Goal: Find specific page/section: Find specific page/section

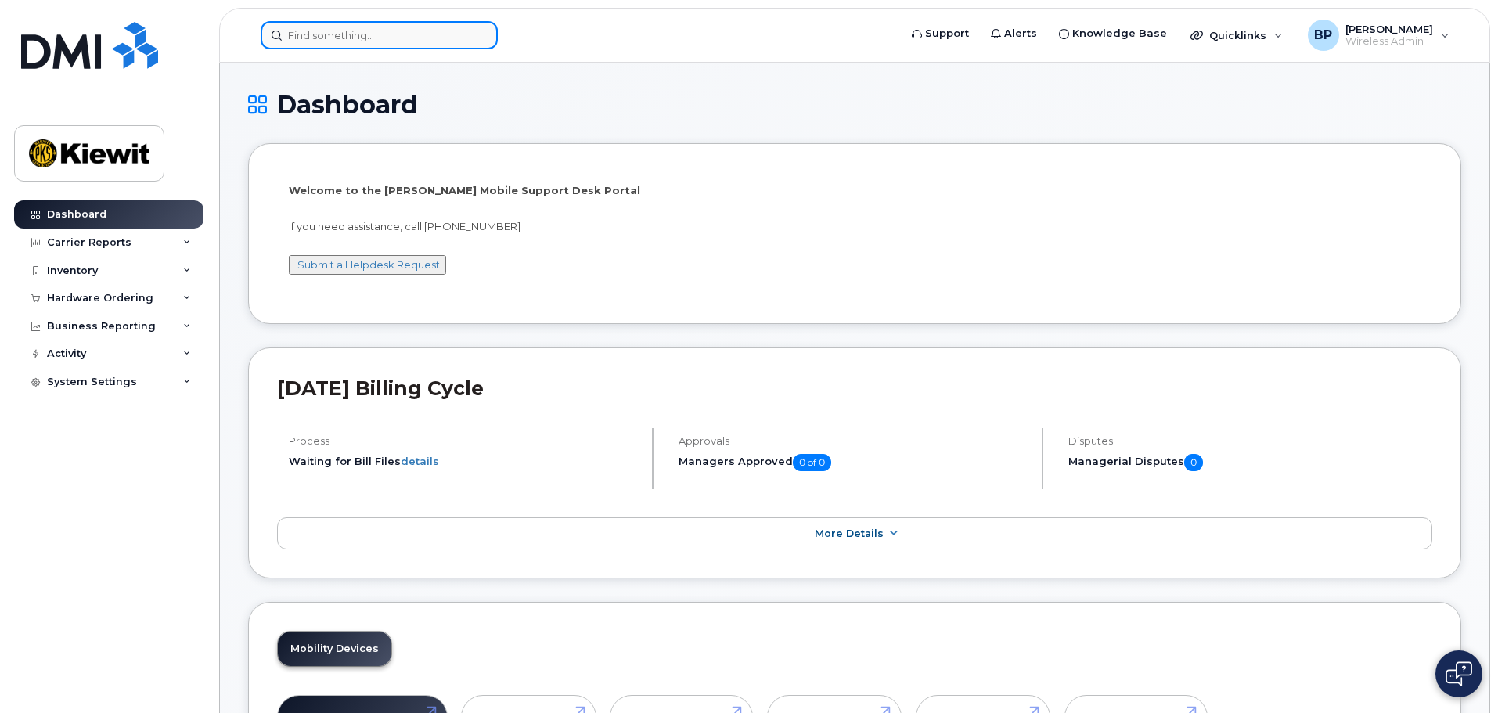
click at [401, 34] on input at bounding box center [379, 35] width 237 height 28
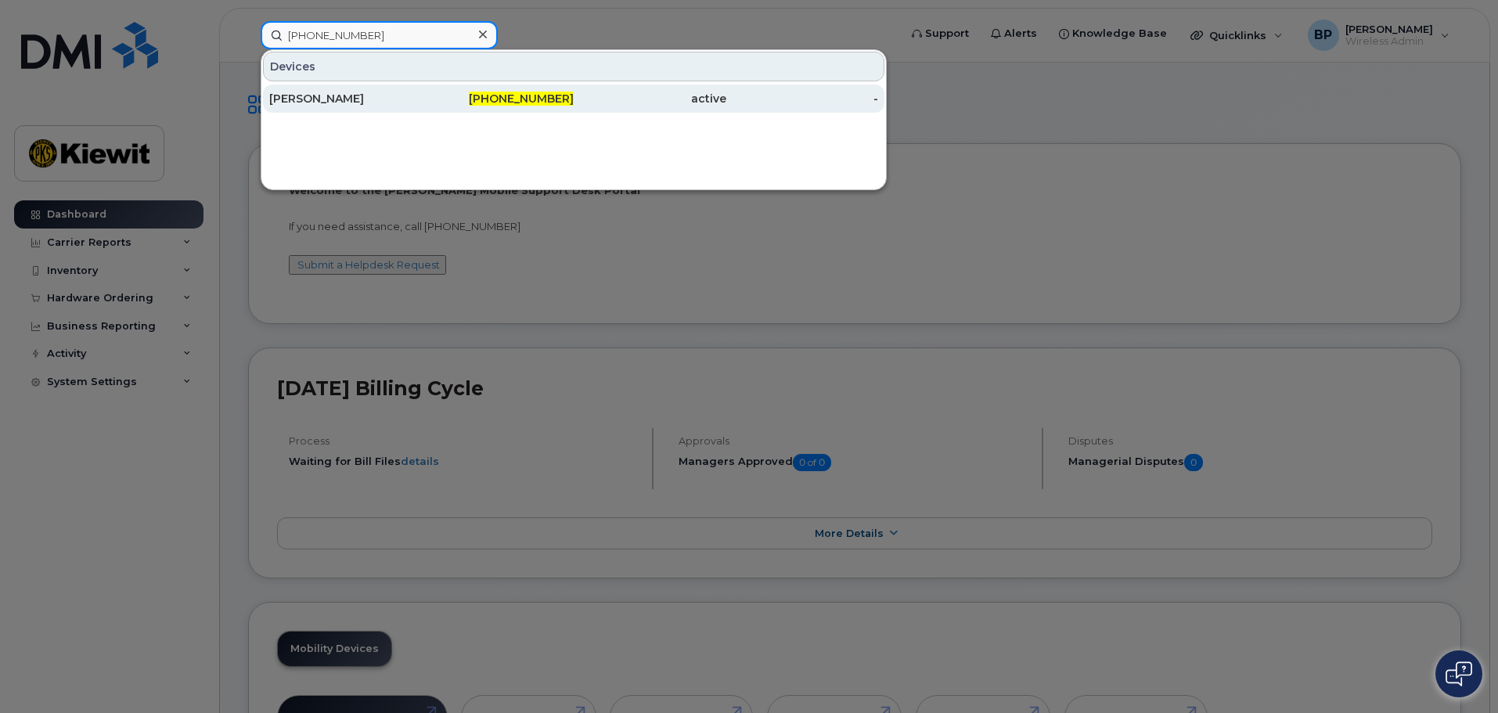
type input "[PHONE_NUMBER]"
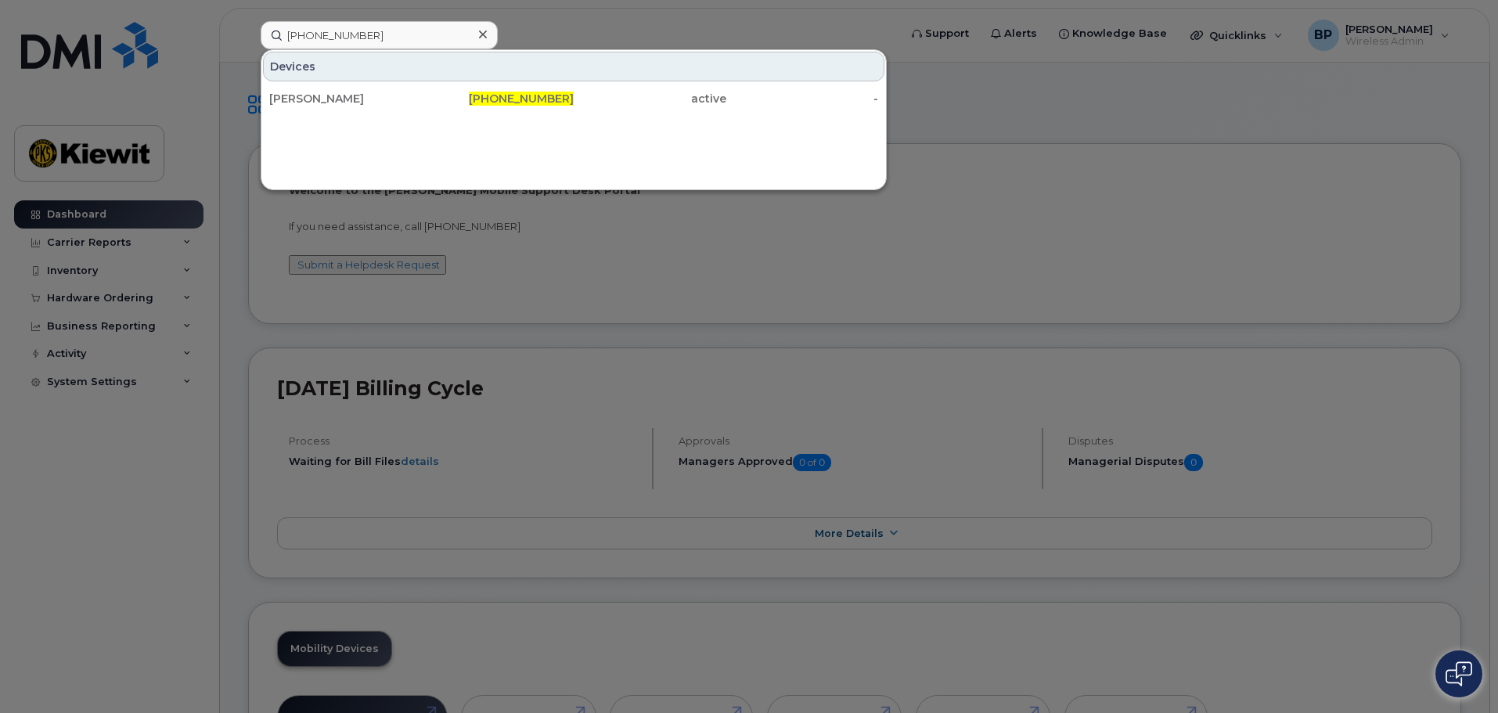
drag, startPoint x: 387, startPoint y: 92, endPoint x: 509, endPoint y: 198, distance: 162.0
click at [384, 92] on div "[PERSON_NAME]" at bounding box center [345, 99] width 153 height 16
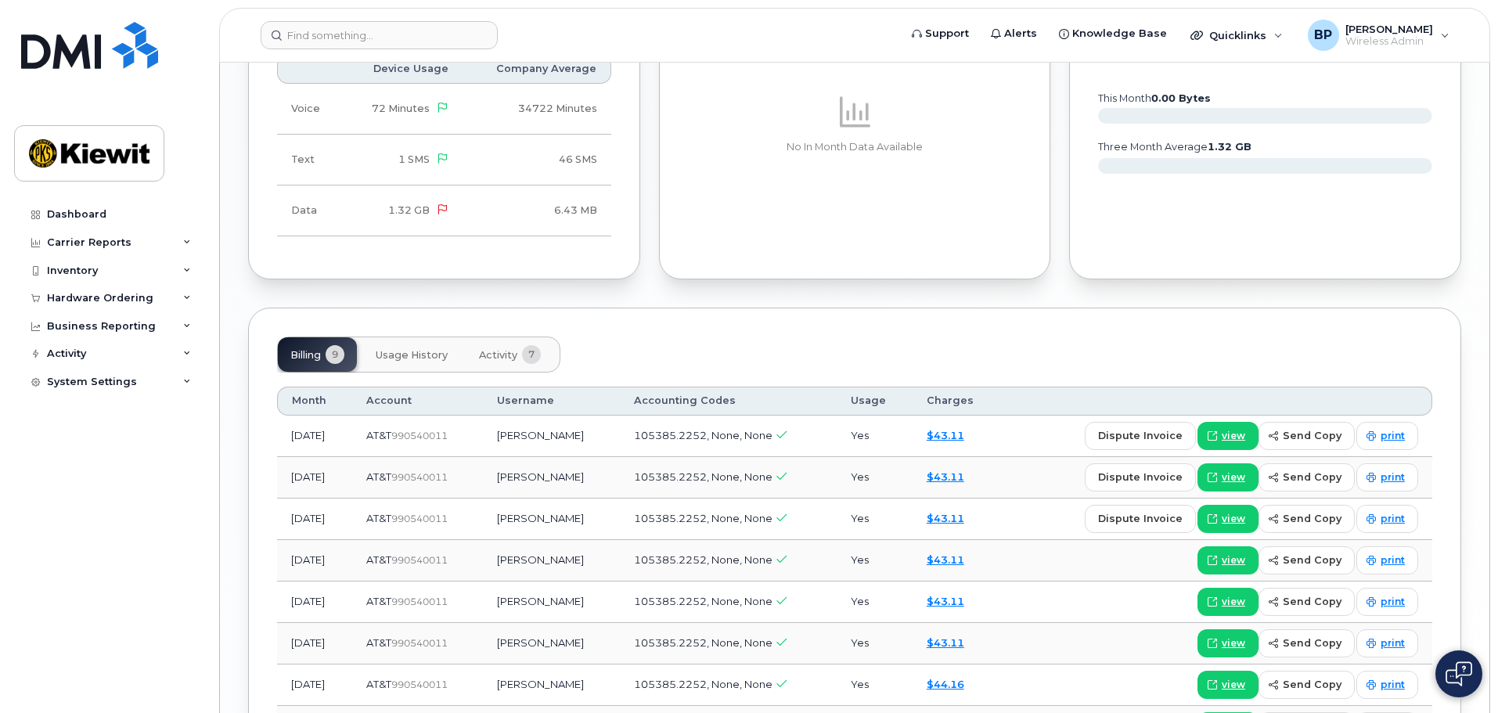
scroll to position [1491, 0]
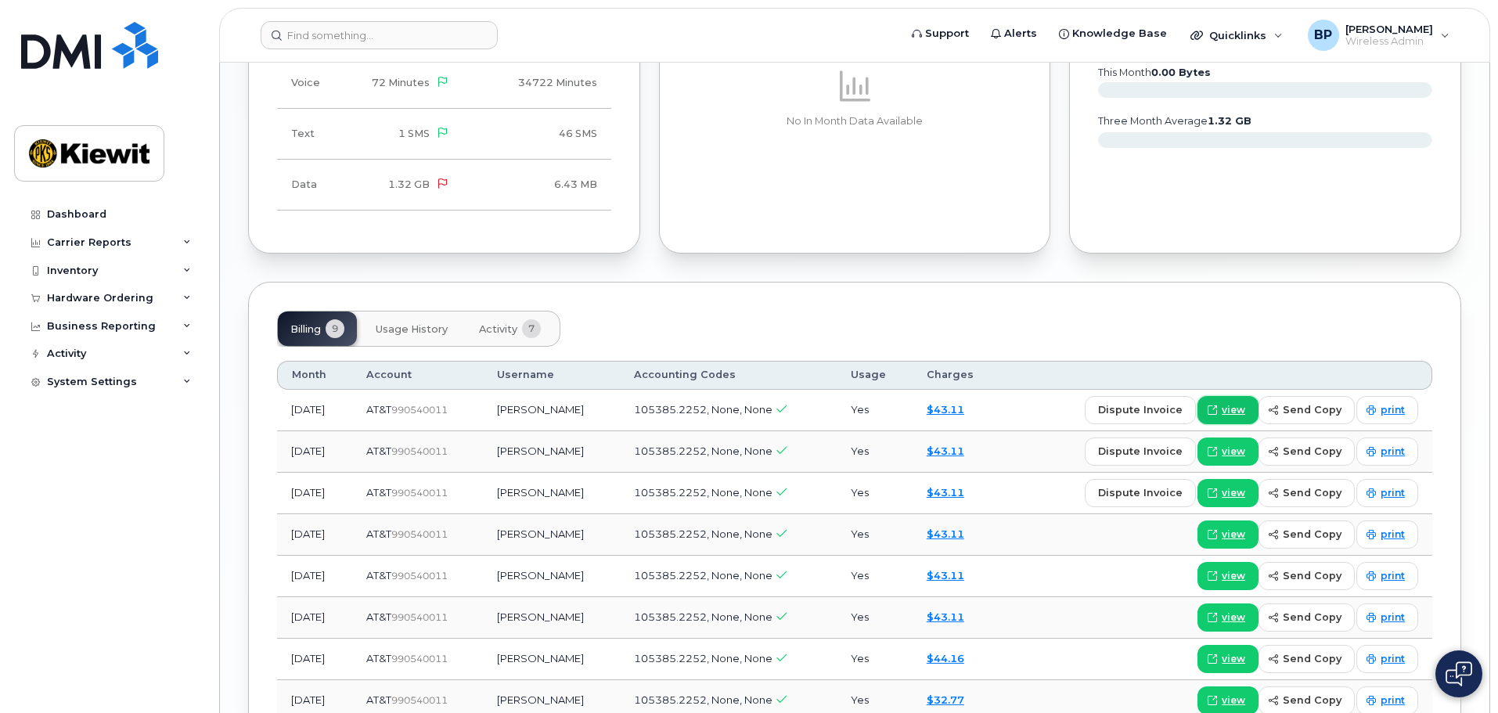
click at [1240, 403] on span "view" at bounding box center [1233, 410] width 23 height 14
